Goal: Task Accomplishment & Management: Use online tool/utility

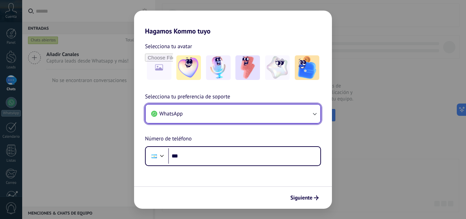
click at [295, 113] on button "WhatsApp" at bounding box center [233, 113] width 175 height 18
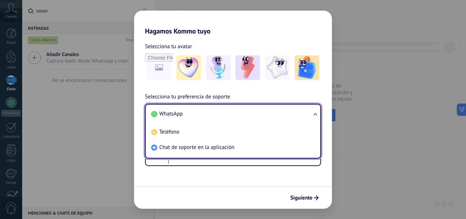
click at [295, 113] on li "WhatsApp" at bounding box center [231, 113] width 167 height 15
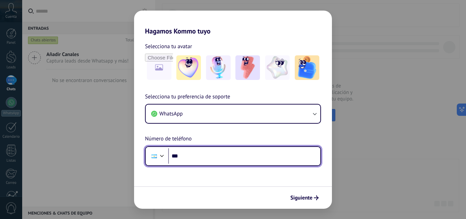
click at [261, 155] on input "***" at bounding box center [244, 156] width 152 height 16
type input "**********"
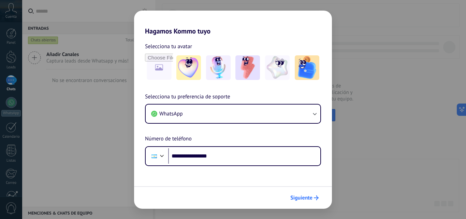
click at [315, 200] on icon "submit" at bounding box center [316, 197] width 5 height 5
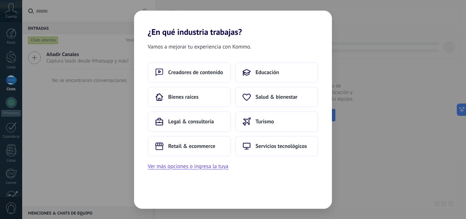
click at [64, 122] on div "¿En qué industria trabajas? Vamos a mejorar tu experiencia con Kommo. Creadores…" at bounding box center [233, 109] width 466 height 219
click at [219, 170] on button "Ver más opciones o ingresa la tuya" at bounding box center [188, 166] width 81 height 9
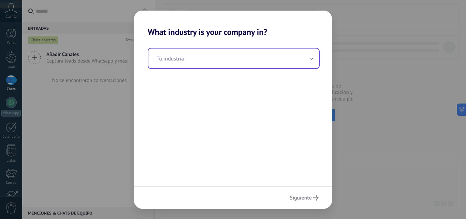
click at [216, 57] on input "text" at bounding box center [233, 58] width 171 height 20
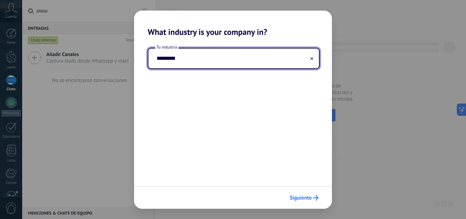
type input "*********"
click at [308, 198] on span "Siguiente" at bounding box center [301, 197] width 22 height 5
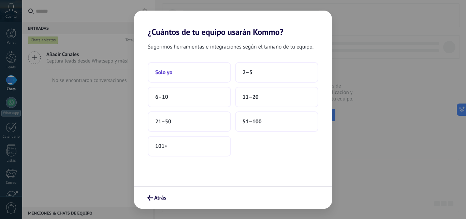
click at [185, 76] on button "Solo yo" at bounding box center [189, 72] width 83 height 20
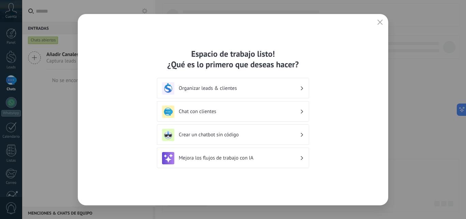
click at [263, 159] on h3 "Mejora los flujos de trabajo con IA" at bounding box center [239, 158] width 121 height 6
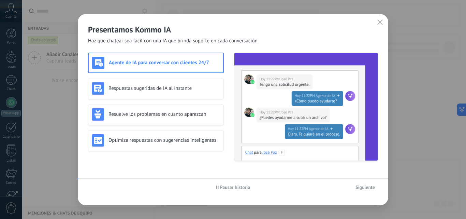
scroll to position [65, 0]
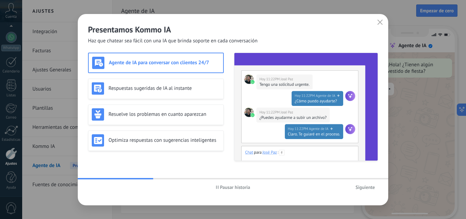
click at [188, 66] on div "Agente de IA para conversar con clientes 24/7" at bounding box center [156, 63] width 128 height 12
click at [367, 187] on span "Siguiente" at bounding box center [365, 187] width 19 height 5
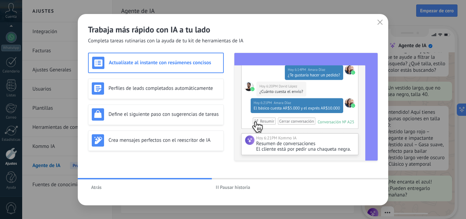
scroll to position [69, 0]
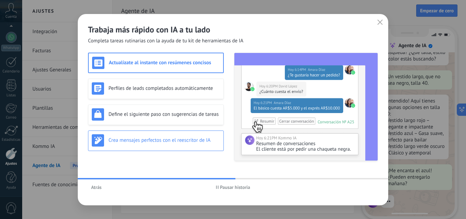
click at [196, 137] on h3 "Crea mensajes perfectos con el reescritor de IA" at bounding box center [165, 140] width 112 height 6
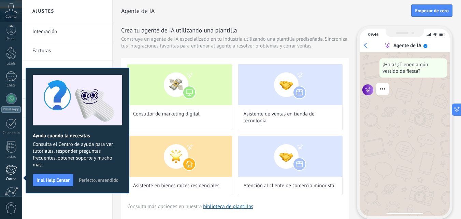
scroll to position [65, 0]
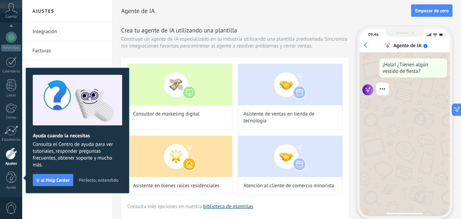
click at [13, 159] on link "Ajustes" at bounding box center [11, 156] width 22 height 18
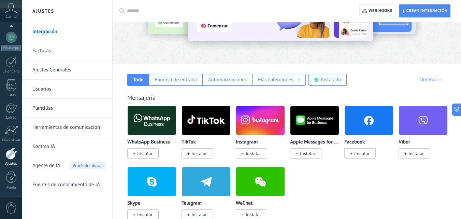
scroll to position [74, 0]
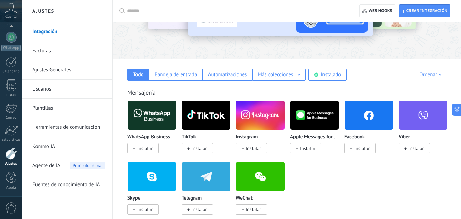
click at [147, 149] on span "Instalar" at bounding box center [144, 148] width 15 height 6
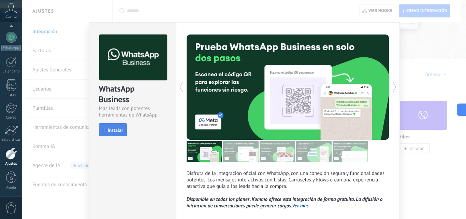
click at [116, 132] on span "Instalar" at bounding box center [115, 130] width 15 height 5
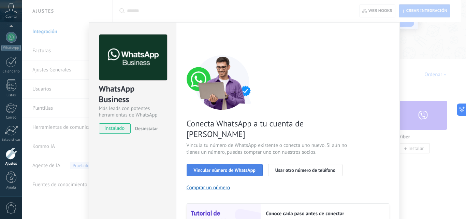
click at [242, 168] on span "Vincular número de WhatsApp" at bounding box center [225, 170] width 62 height 5
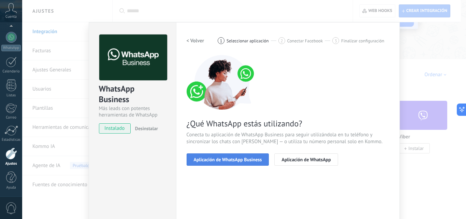
click at [253, 160] on span "Aplicación de WhatsApp Business" at bounding box center [228, 159] width 68 height 5
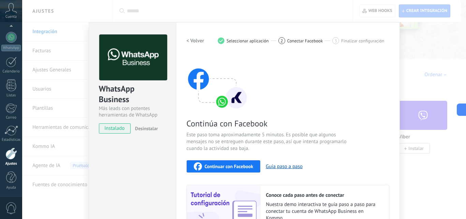
click at [241, 168] on span "Continuar con Facebook" at bounding box center [229, 166] width 49 height 5
click at [64, 31] on div "WhatsApp Business Más leads con potentes herramientas de WhatsApp instalado Des…" at bounding box center [244, 109] width 444 height 219
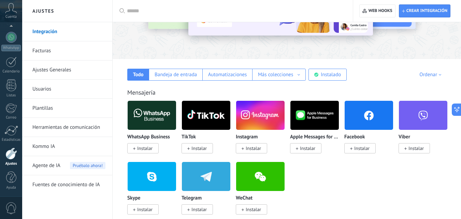
click at [64, 31] on link "Integración" at bounding box center [68, 31] width 73 height 19
click at [154, 116] on img at bounding box center [152, 115] width 48 height 33
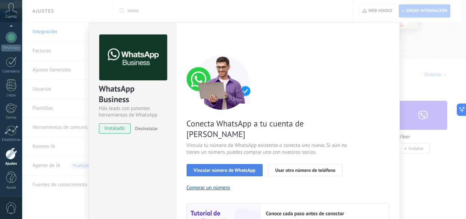
click at [249, 168] on span "Vincular número de WhatsApp" at bounding box center [225, 170] width 62 height 5
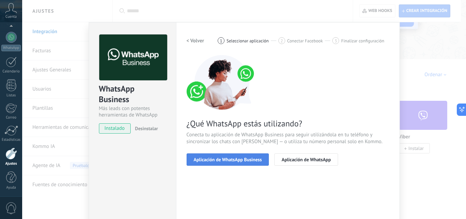
click at [250, 162] on button "Aplicación de WhatsApp Business" at bounding box center [228, 159] width 83 height 12
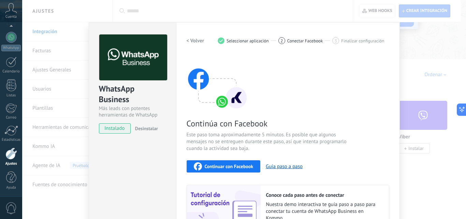
click at [217, 167] on span "Continuar con Facebook" at bounding box center [229, 166] width 49 height 5
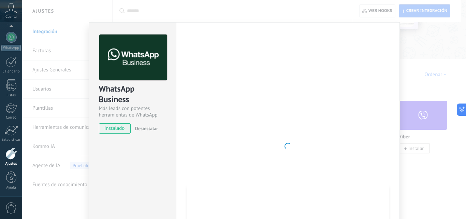
click at [53, 32] on div "WhatsApp Business Más leads con potentes herramientas de WhatsApp instalado Des…" at bounding box center [244, 109] width 444 height 219
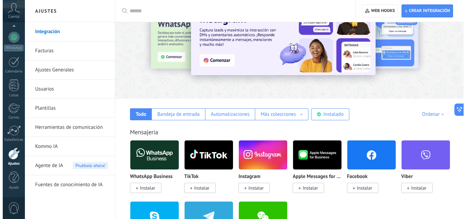
scroll to position [30, 0]
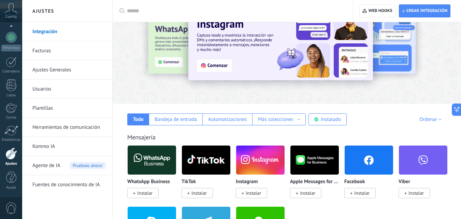
click at [196, 192] on span "Instalar" at bounding box center [198, 193] width 15 height 6
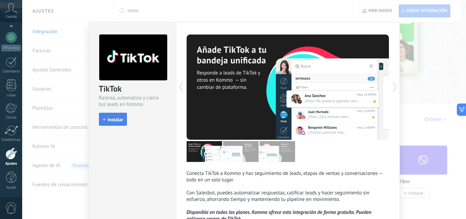
click at [110, 116] on button "Instalar" at bounding box center [113, 119] width 28 height 13
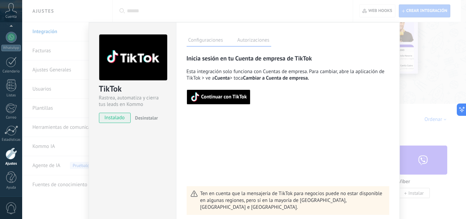
click at [234, 96] on span "Continuar con TikTok" at bounding box center [224, 97] width 46 height 5
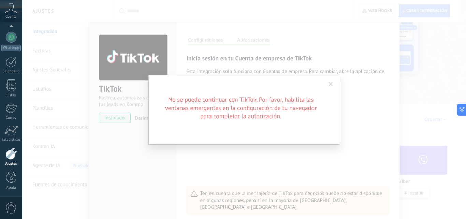
click at [272, 116] on h2 "No se puede continuar con TikTok. Por favor, habilita las ventanas emergentes e…" at bounding box center [241, 108] width 164 height 25
click at [296, 121] on div "No se puede continuar con TikTok. Por favor, habilita las ventanas emergentes e…" at bounding box center [244, 110] width 192 height 70
click at [330, 86] on span at bounding box center [331, 84] width 4 height 5
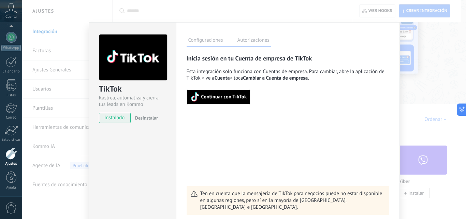
click at [229, 96] on span "Continuar con TikTok" at bounding box center [224, 97] width 46 height 5
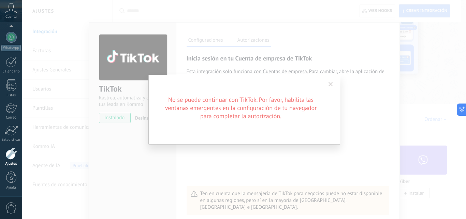
click at [333, 85] on span at bounding box center [331, 84] width 4 height 5
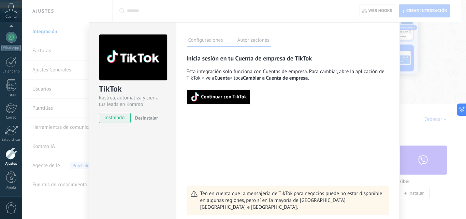
click at [120, 118] on span "instalado" at bounding box center [114, 118] width 31 height 10
click at [12, 153] on div at bounding box center [11, 153] width 12 height 12
click at [48, 35] on div "TikTok Rastrea, automatiza y cierra tus leads en Kommo instalado Desinstalar Co…" at bounding box center [244, 109] width 444 height 219
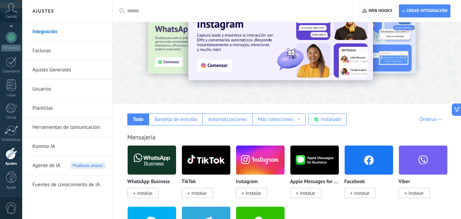
click at [149, 155] on img at bounding box center [152, 159] width 48 height 33
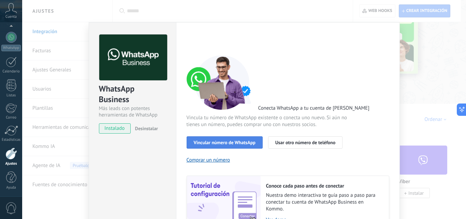
click at [248, 143] on span "Vincular número de WhatsApp" at bounding box center [225, 142] width 62 height 5
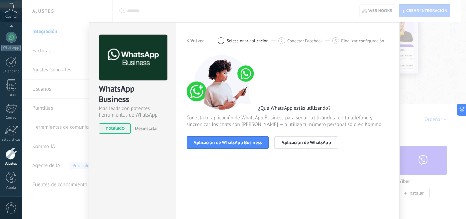
click at [248, 143] on span "Aplicación de WhatsApp Business" at bounding box center [228, 142] width 68 height 5
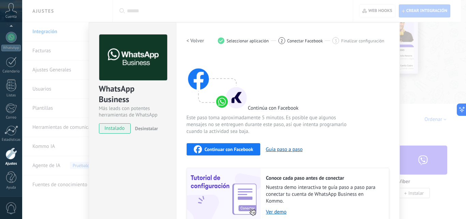
click at [227, 148] on span "Continuar con Facebook" at bounding box center [229, 149] width 49 height 5
